Goal: Transaction & Acquisition: Purchase product/service

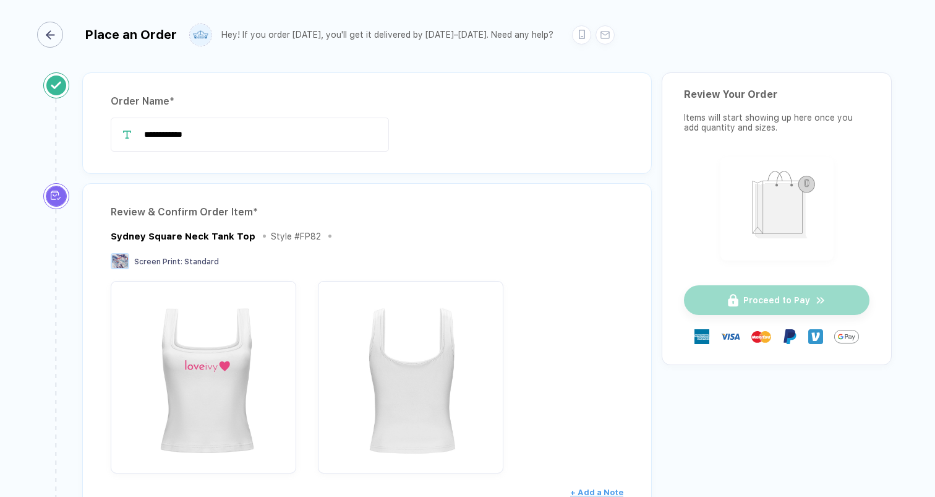
click at [61, 36] on div "button" at bounding box center [50, 35] width 26 height 26
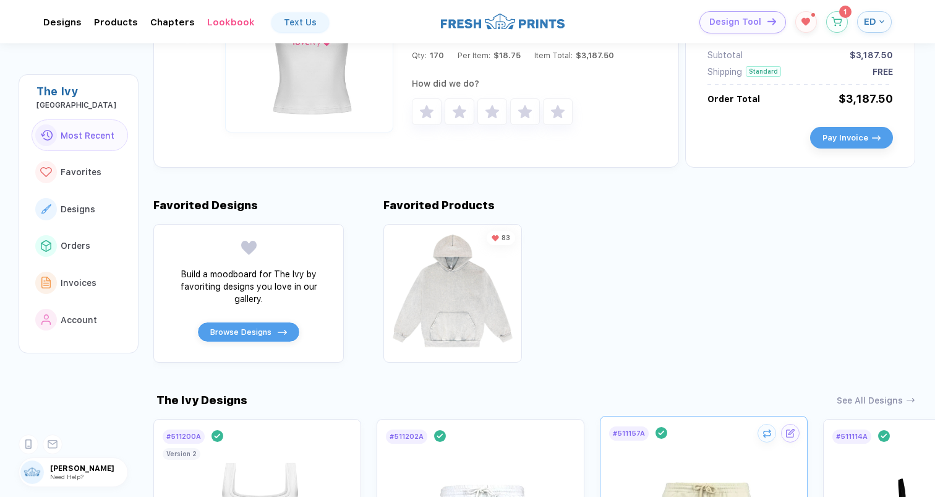
scroll to position [238, 0]
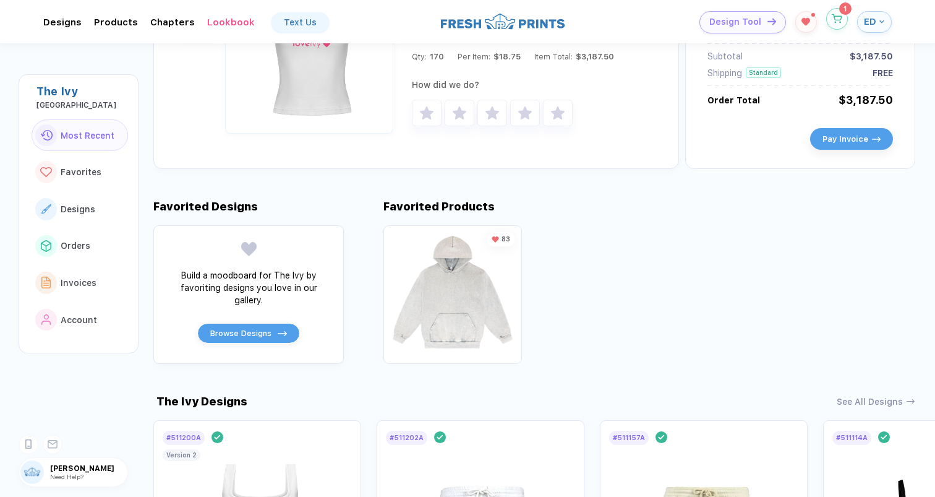
click at [840, 26] on button "button" at bounding box center [837, 19] width 22 height 22
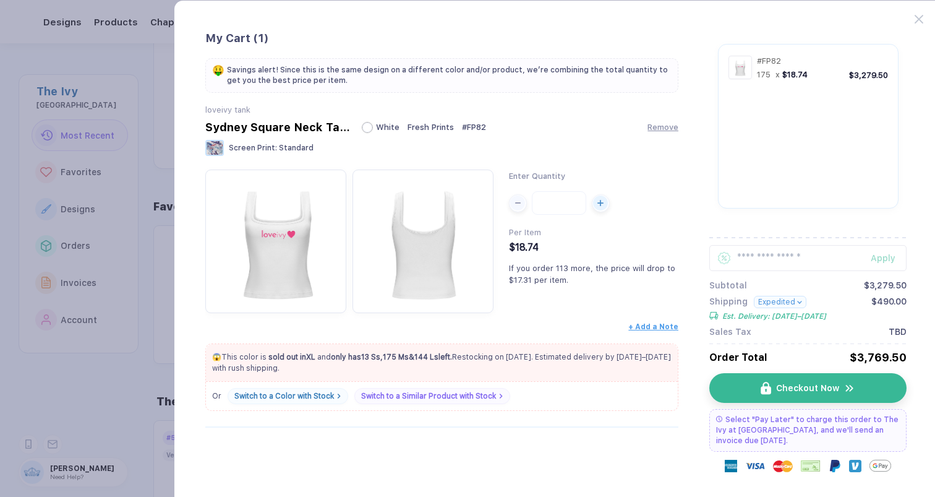
click at [122, 178] on button "button" at bounding box center [467, 248] width 935 height 497
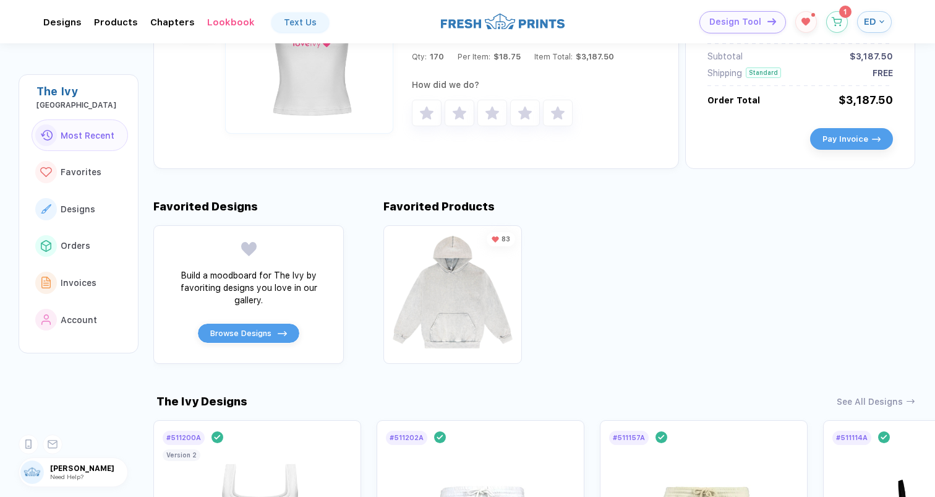
click at [873, 19] on span "ED" at bounding box center [870, 21] width 12 height 11
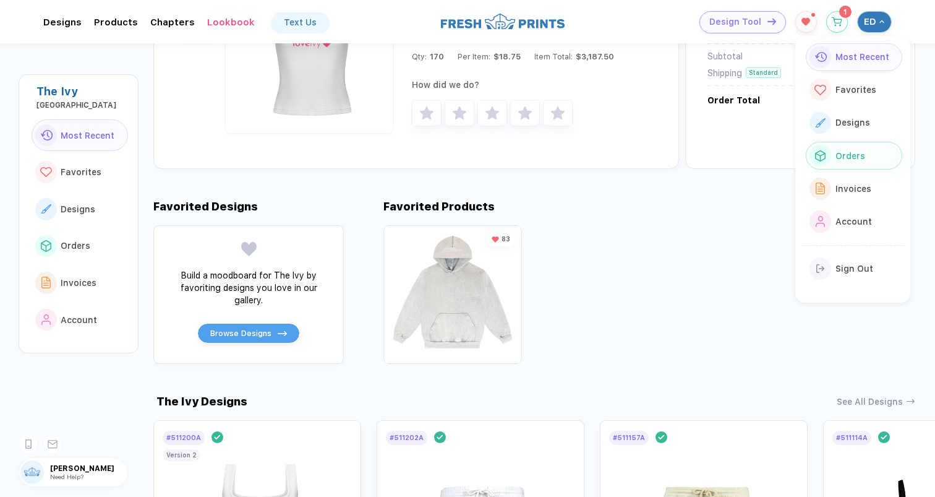
click at [851, 155] on span "Orders" at bounding box center [851, 156] width 30 height 10
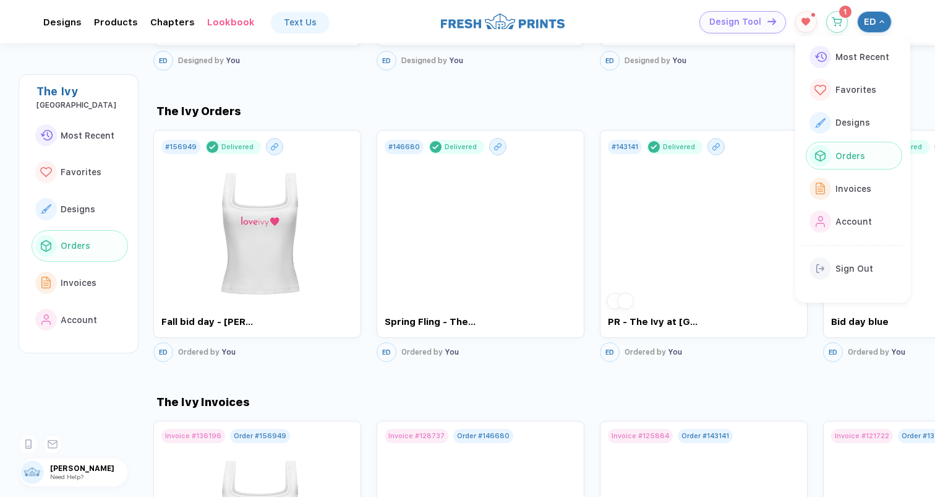
scroll to position [853, 0]
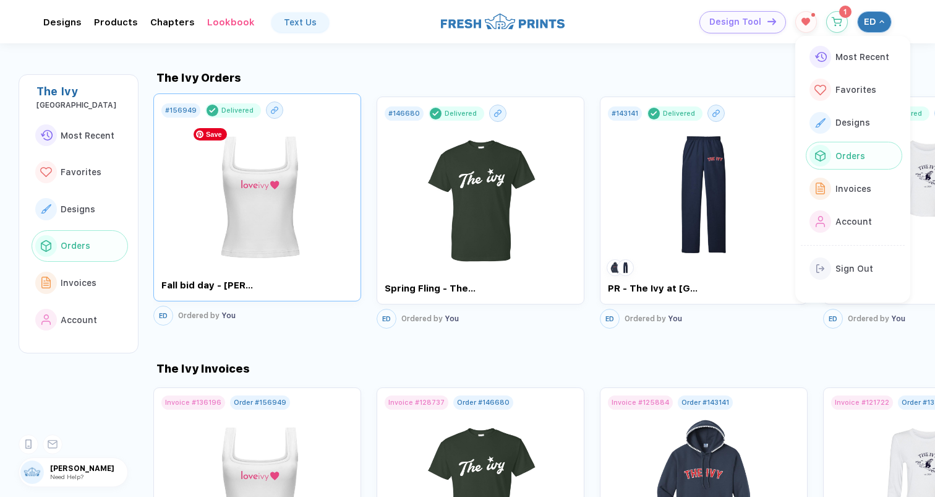
click at [272, 249] on img at bounding box center [257, 191] width 139 height 145
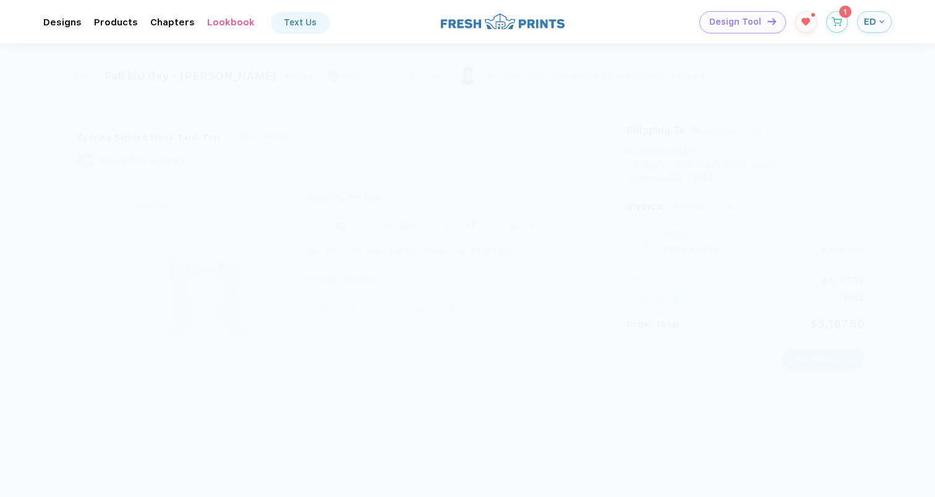
click at [815, 358] on span "Pay Invoice" at bounding box center [817, 359] width 46 height 9
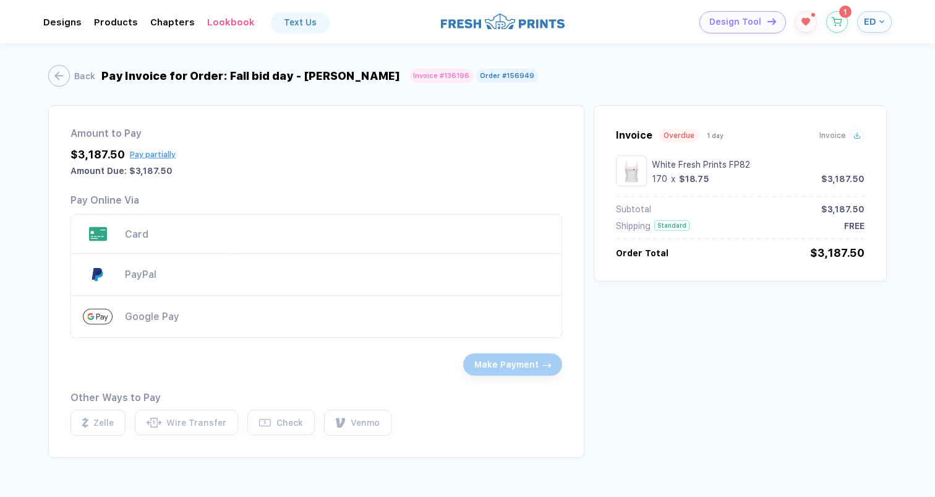
click at [144, 234] on div "Card" at bounding box center [337, 234] width 425 height 12
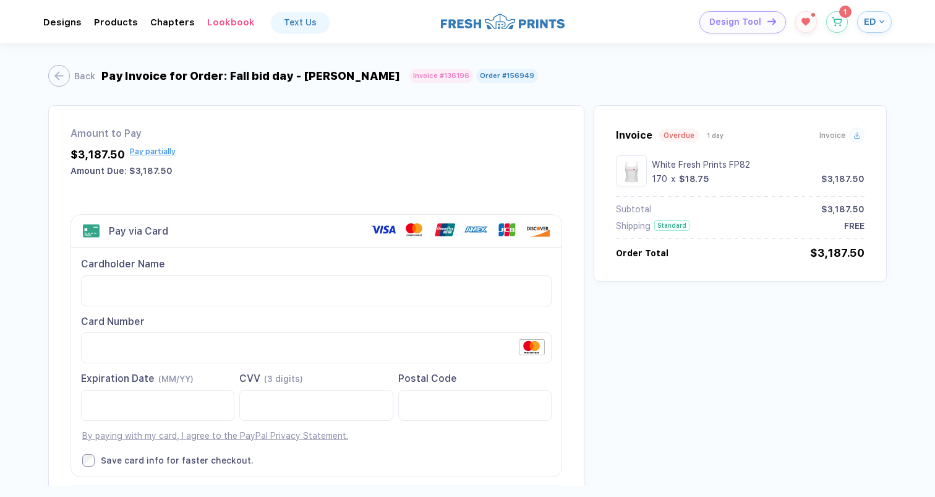
click at [161, 156] on div "$3,187.50 Pay partially" at bounding box center [317, 154] width 492 height 13
click at [158, 154] on span "Pay partially" at bounding box center [153, 151] width 46 height 9
